Goal: Communication & Community: Answer question/provide support

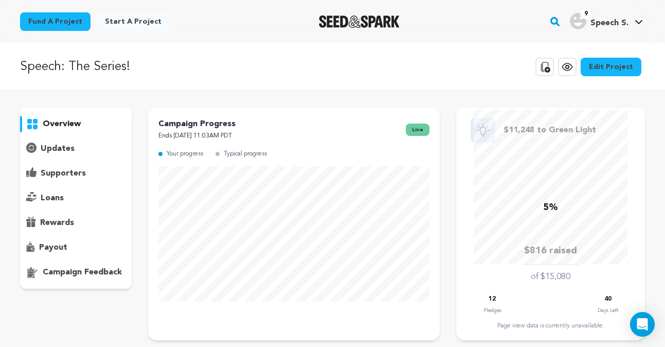
click at [73, 169] on p "supporters" at bounding box center [63, 173] width 45 height 12
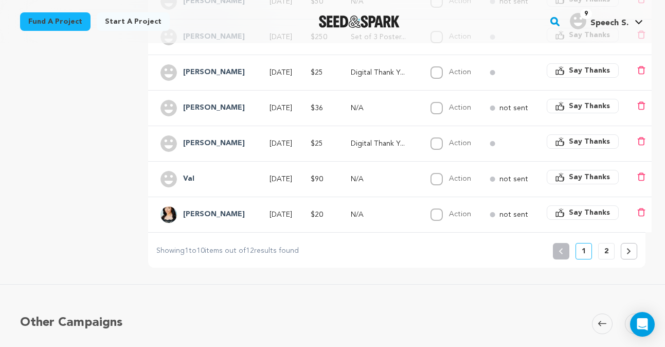
scroll to position [398, 0]
click at [614, 252] on button "2" at bounding box center [606, 252] width 16 height 16
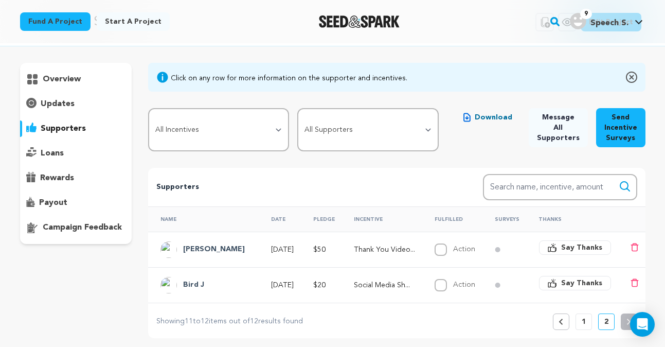
scroll to position [46, 0]
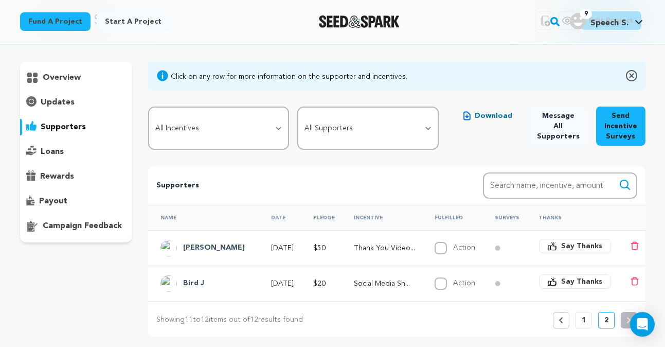
click at [584, 317] on p "1" at bounding box center [584, 320] width 4 height 10
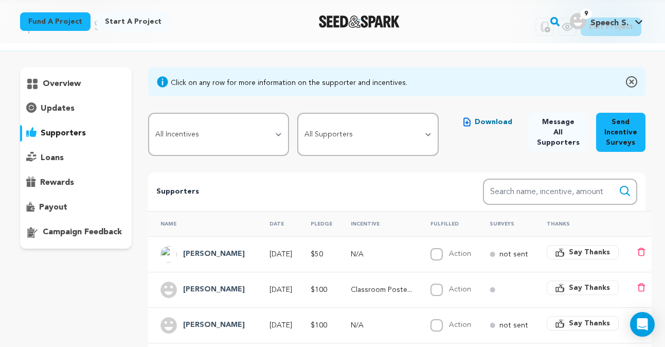
scroll to position [45, 0]
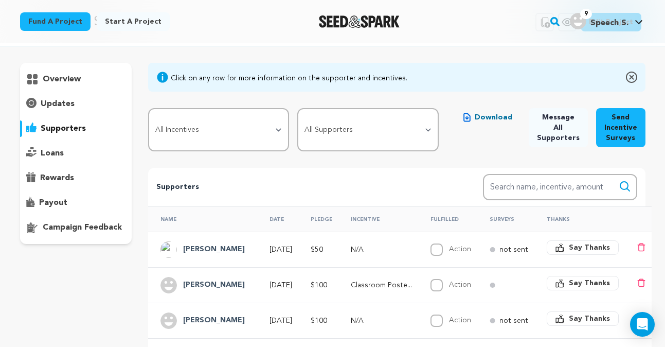
click at [560, 129] on span "Message All Supporters" at bounding box center [558, 127] width 43 height 31
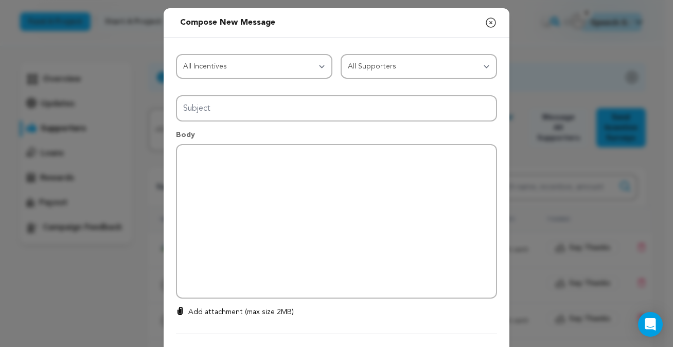
type input "Thanks for your support!"
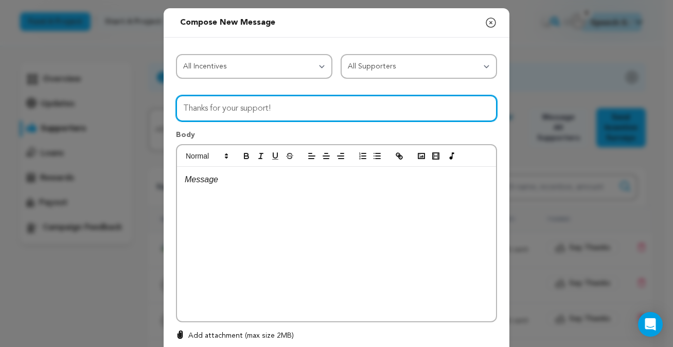
click at [311, 101] on input "Thanks for your support!" at bounding box center [336, 108] width 321 height 26
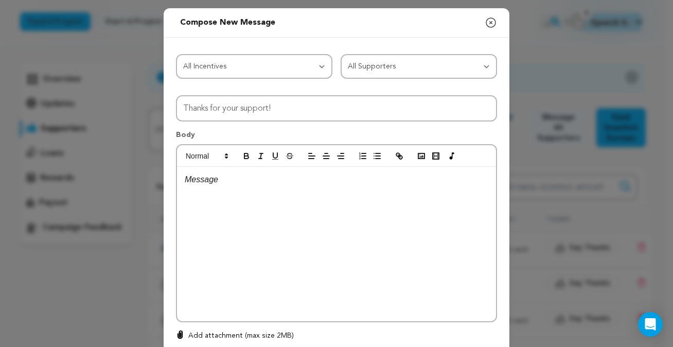
click at [489, 22] on icon "button" at bounding box center [491, 22] width 12 height 12
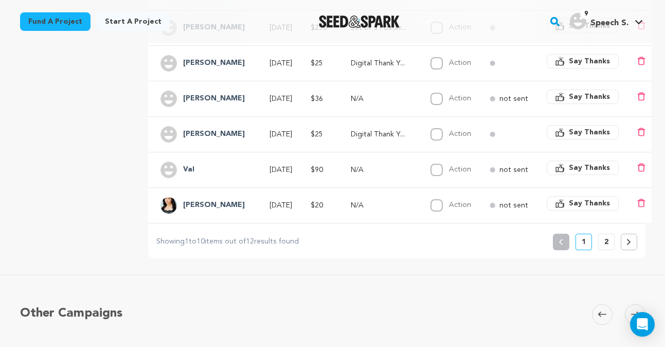
scroll to position [410, 0]
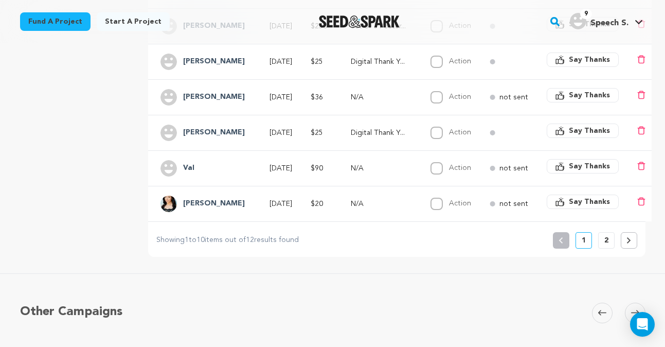
click at [606, 239] on p "2" at bounding box center [606, 240] width 4 height 10
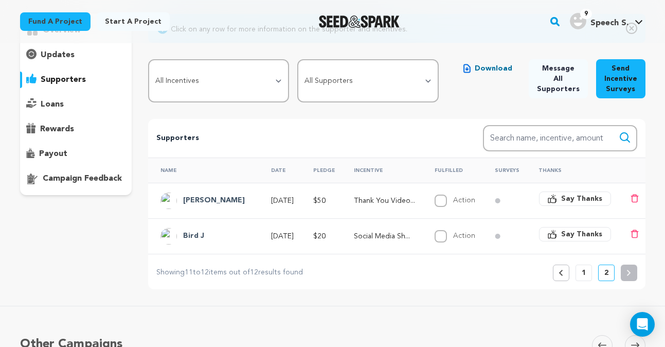
scroll to position [95, 0]
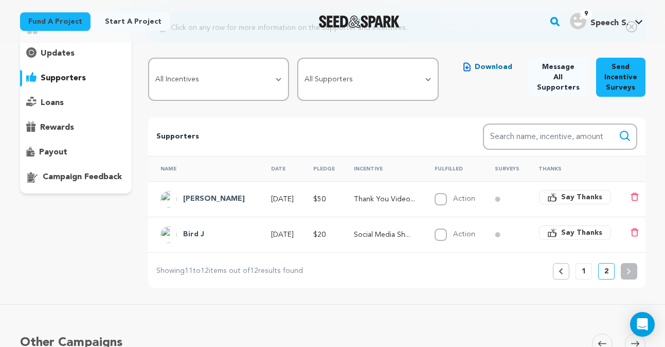
click at [582, 268] on p "1" at bounding box center [584, 271] width 4 height 10
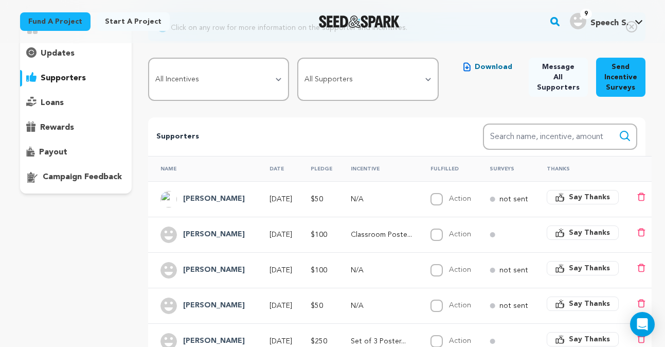
scroll to position [94, 0]
